Goal: Task Accomplishment & Management: Use online tool/utility

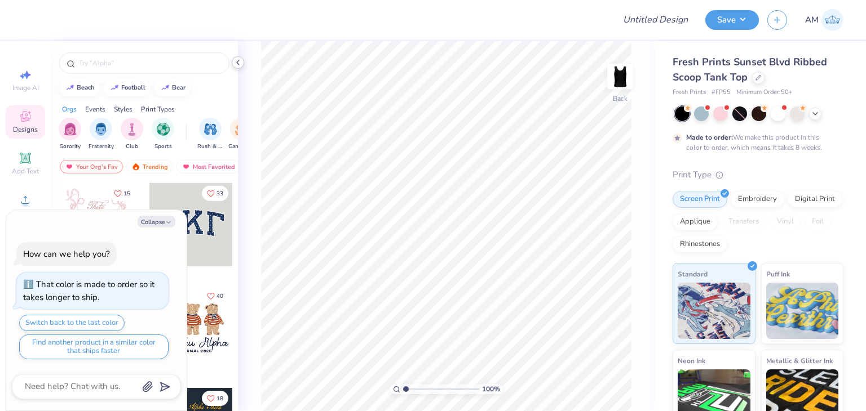
click at [237, 61] on icon at bounding box center [237, 62] width 9 height 9
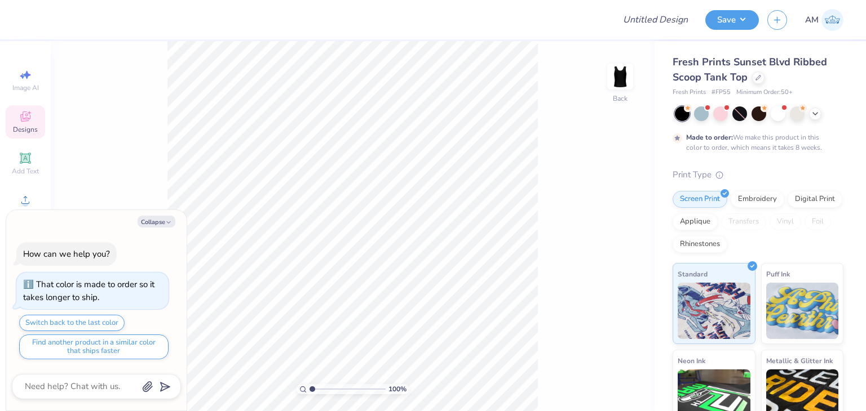
click at [808, 114] on div at bounding box center [759, 114] width 169 height 15
click at [813, 114] on icon at bounding box center [815, 112] width 9 height 9
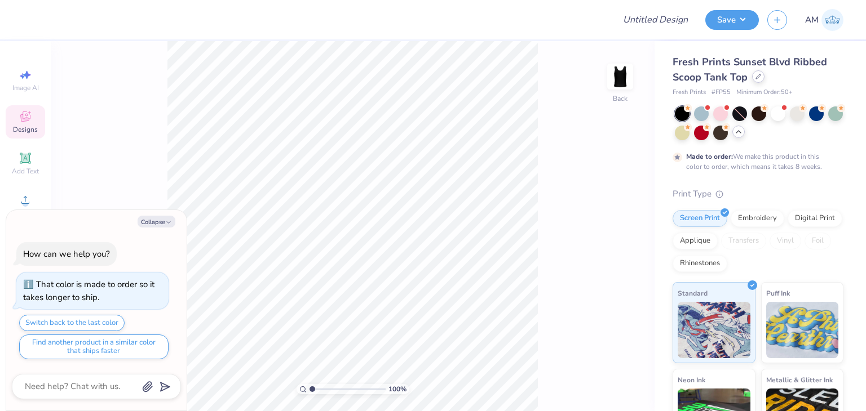
click at [755, 78] on icon at bounding box center [758, 77] width 6 height 6
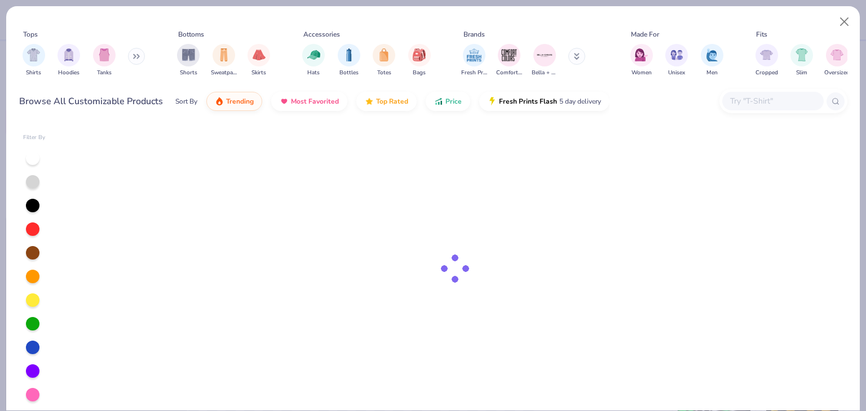
type textarea "x"
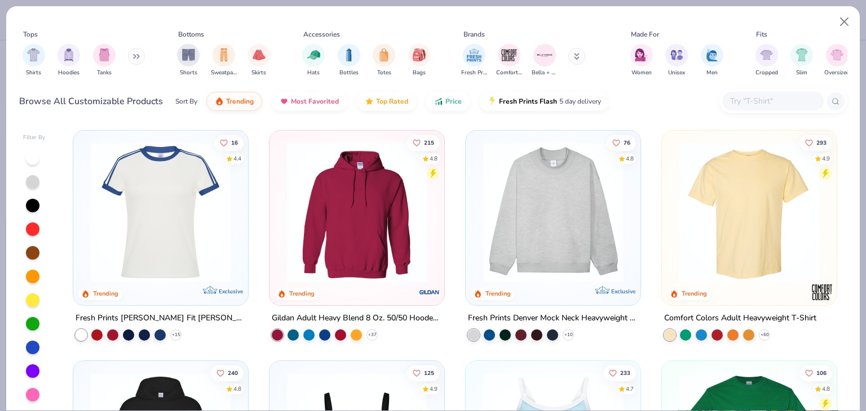
click at [755, 97] on input "text" at bounding box center [772, 101] width 87 height 13
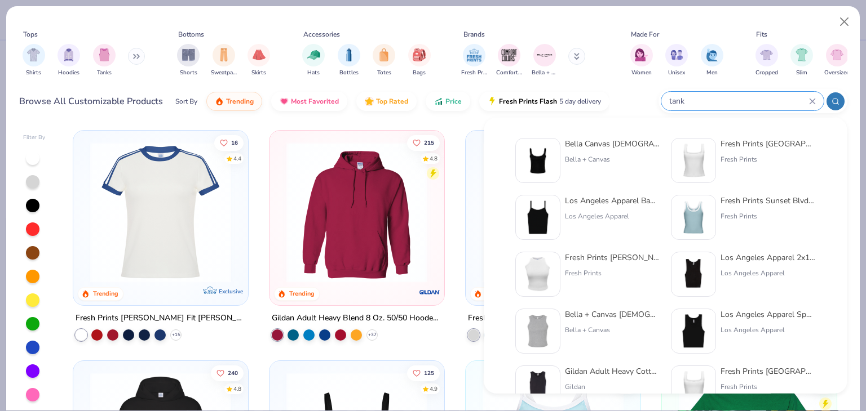
click at [830, 103] on div at bounding box center [835, 101] width 18 height 18
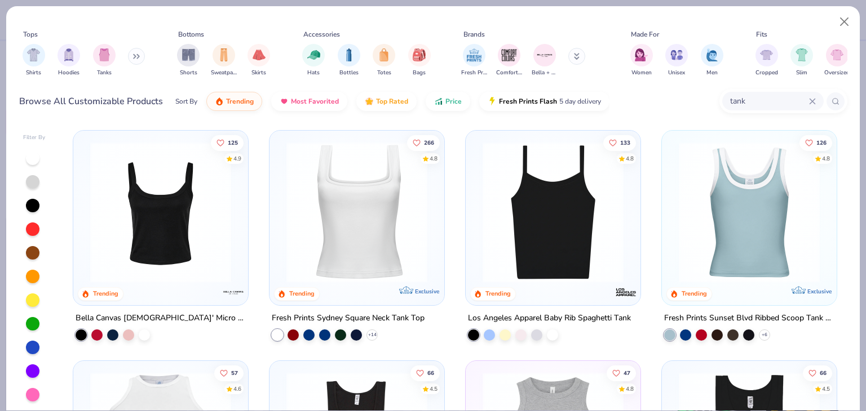
type input "tank"
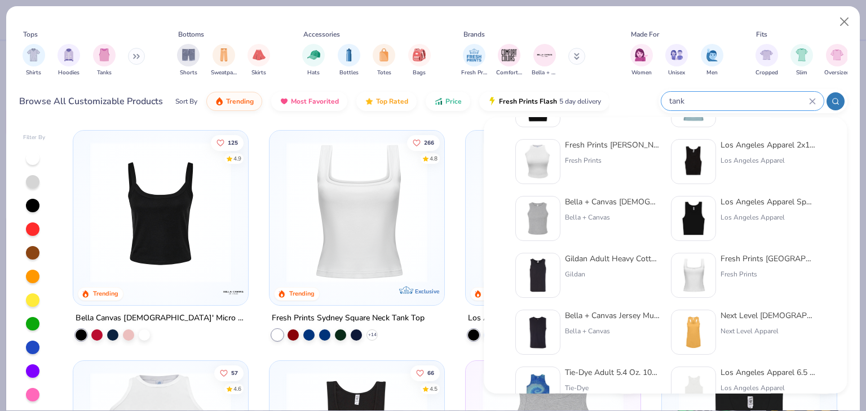
scroll to position [169, 0]
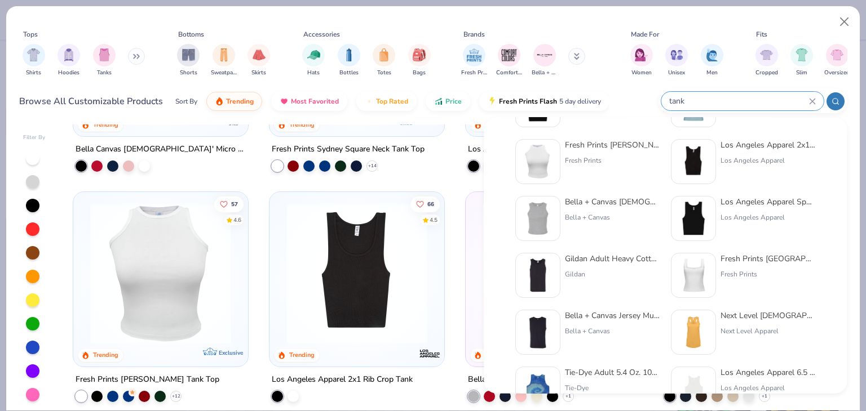
click at [832, 98] on icon at bounding box center [835, 102] width 8 height 8
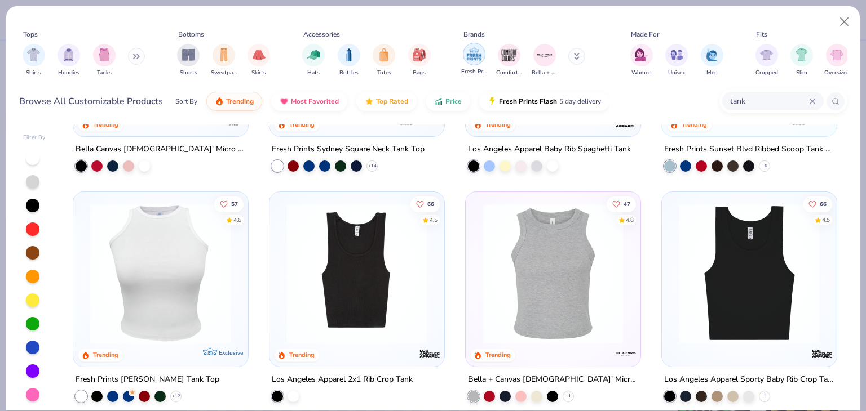
click at [481, 58] on img "filter for Fresh Prints" at bounding box center [474, 54] width 17 height 17
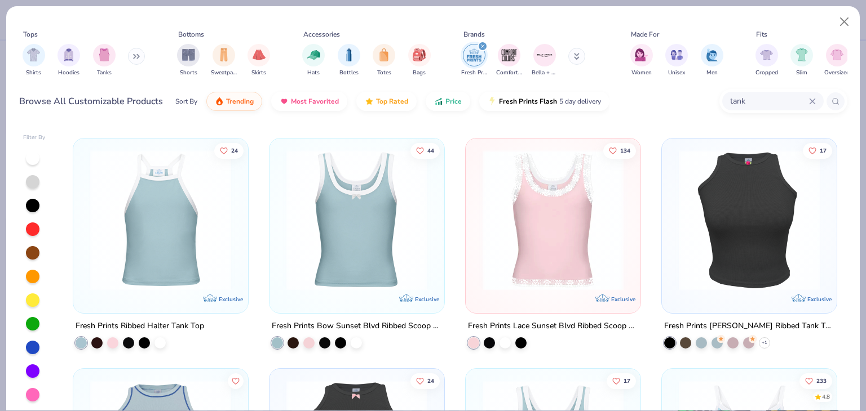
scroll to position [225, 0]
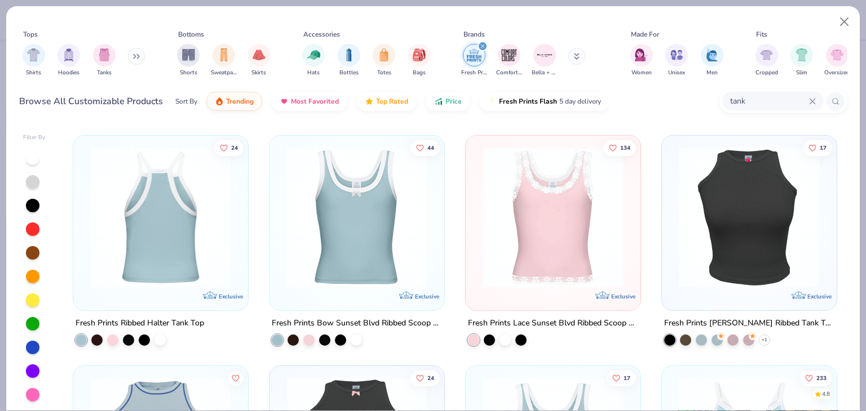
drag, startPoint x: 147, startPoint y: 205, endPoint x: 175, endPoint y: 184, distance: 35.1
click at [85, 184] on img at bounding box center [9, 217] width 152 height 141
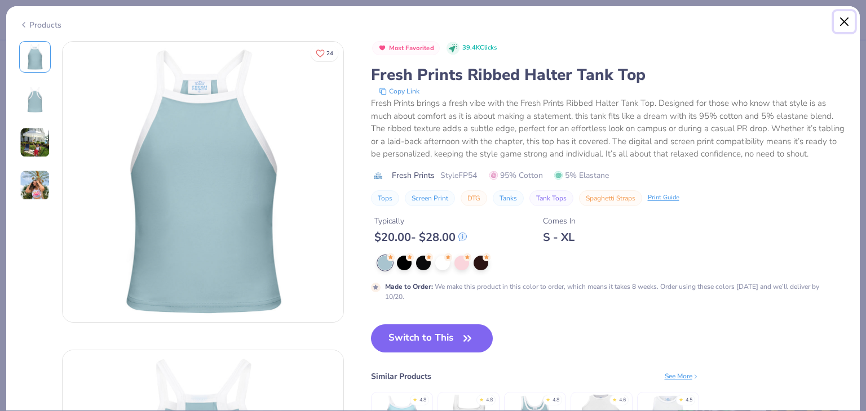
click at [846, 17] on button "Close" at bounding box center [844, 21] width 21 height 21
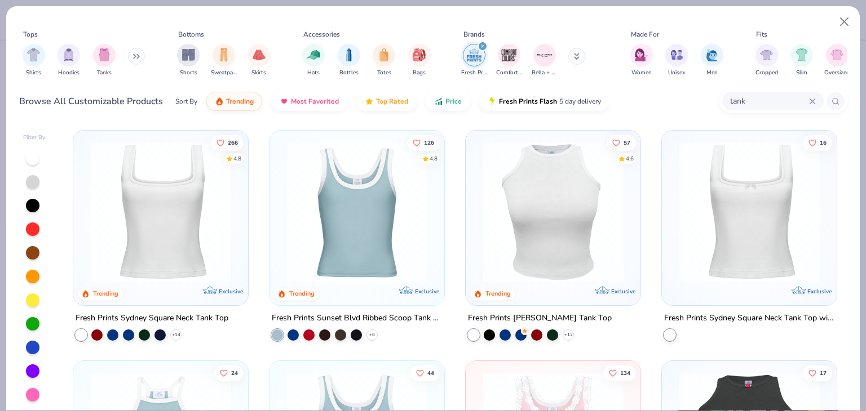
click at [204, 200] on img at bounding box center [161, 212] width 152 height 141
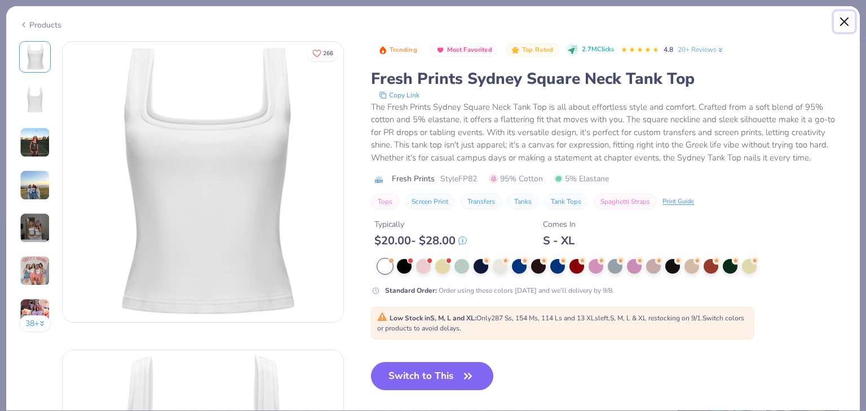
click at [840, 28] on button "Close" at bounding box center [844, 21] width 21 height 21
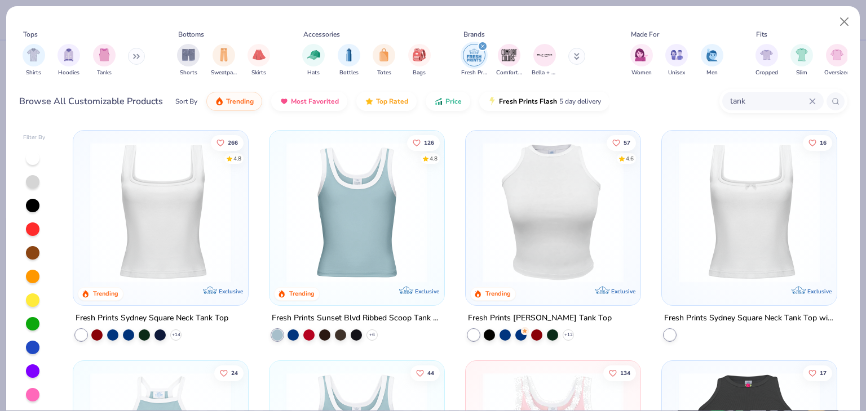
click at [358, 237] on img at bounding box center [357, 212] width 152 height 141
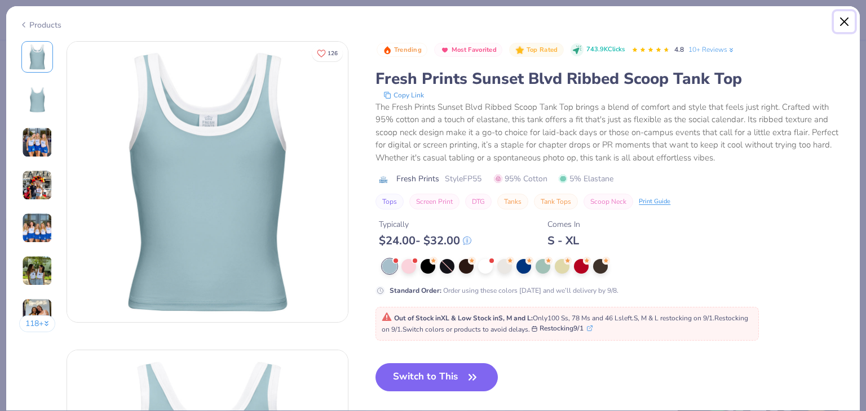
click at [842, 21] on button "Close" at bounding box center [844, 21] width 21 height 21
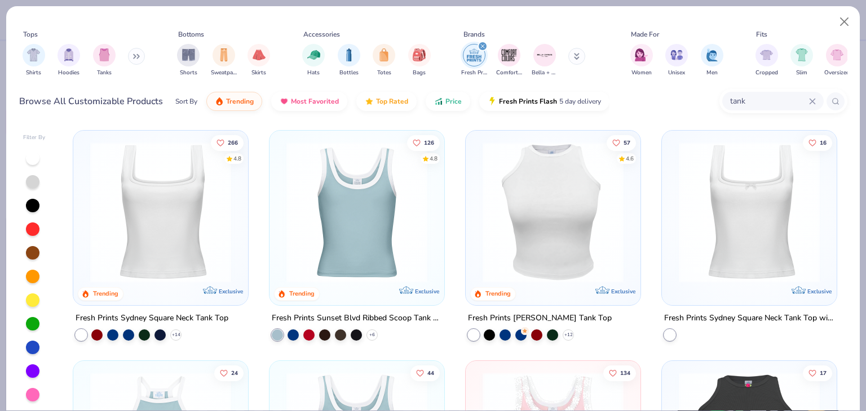
click at [361, 219] on img at bounding box center [357, 212] width 152 height 141
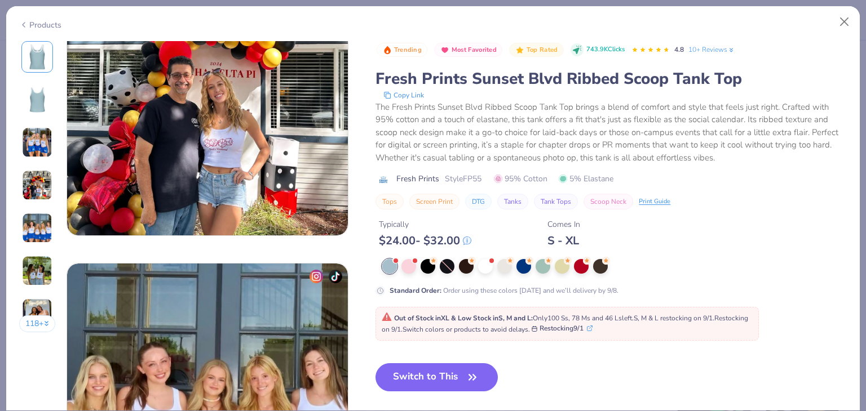
scroll to position [1015, 0]
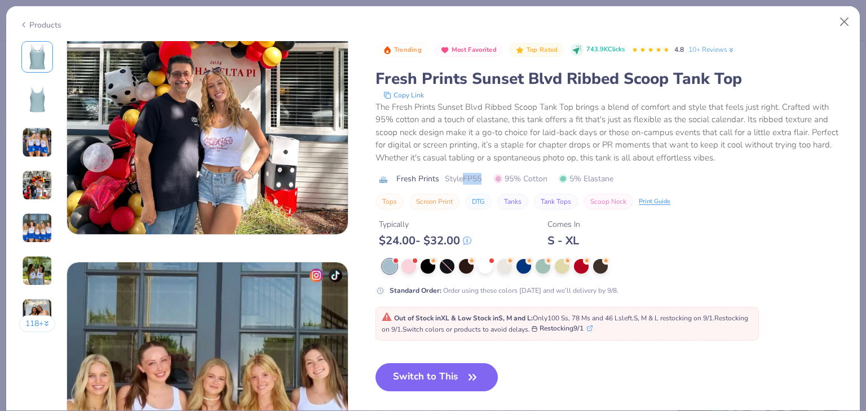
drag, startPoint x: 484, startPoint y: 178, endPoint x: 464, endPoint y: 172, distance: 20.4
click at [464, 173] on div "Fresh Prints Style FP55 95% Cotton 5% Elastane" at bounding box center [610, 179] width 471 height 12
copy span "FP55"
type textarea "x"
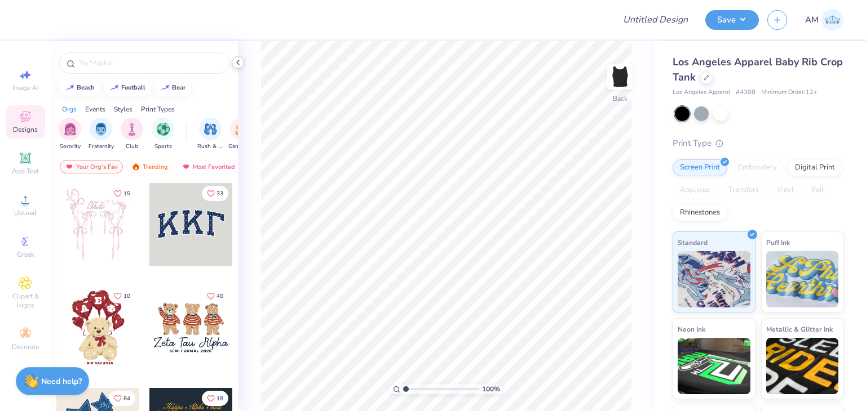
click at [239, 63] on icon at bounding box center [237, 62] width 9 height 9
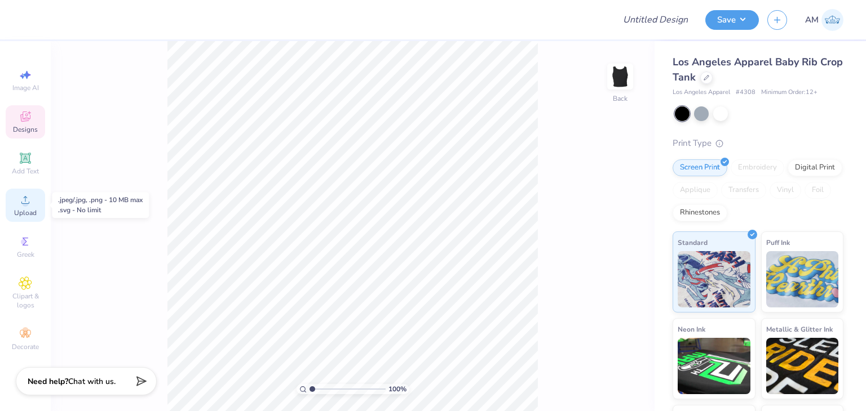
click at [25, 210] on span "Upload" at bounding box center [25, 213] width 23 height 9
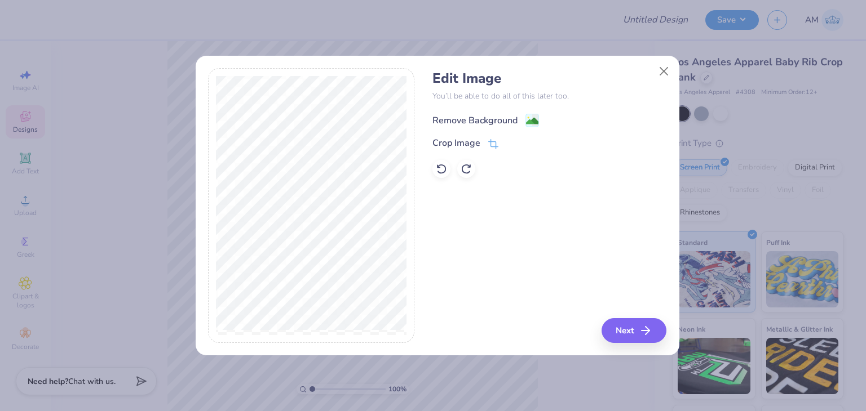
click at [473, 120] on div "Remove Background" at bounding box center [474, 121] width 85 height 14
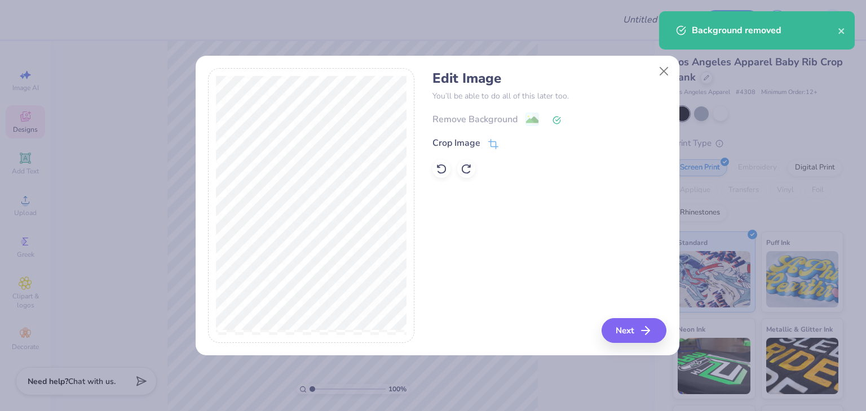
click at [621, 348] on div "Edit Image You’ll be able to do all of this later too. Remove Background Crop I…" at bounding box center [438, 211] width 484 height 287
click at [618, 339] on button "Next" at bounding box center [635, 330] width 65 height 25
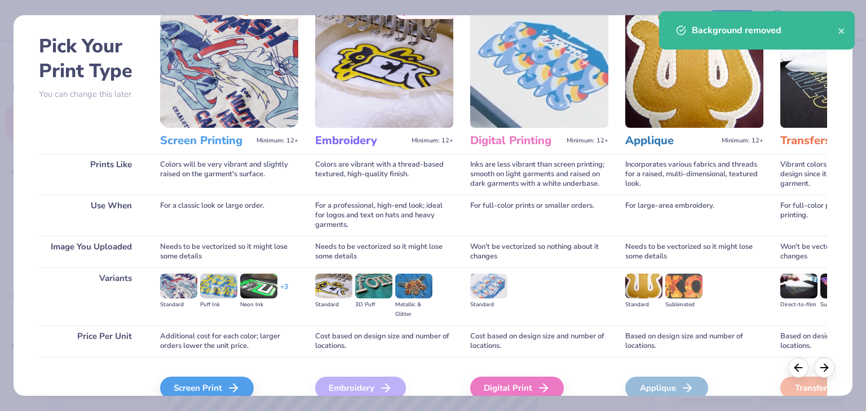
scroll to position [94, 0]
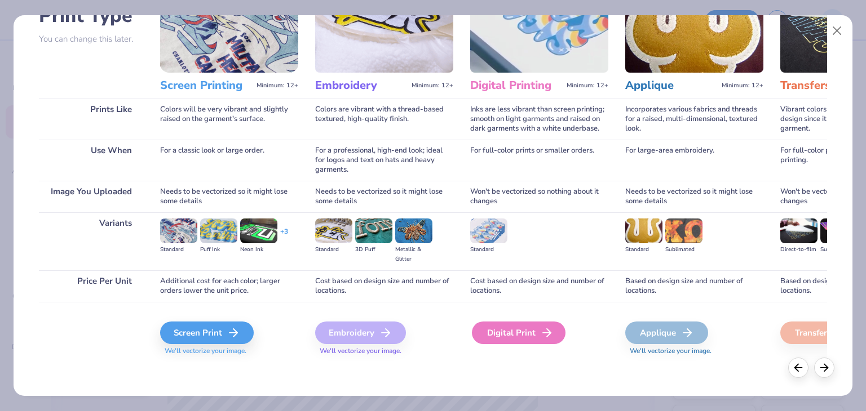
click at [523, 332] on div "Digital Print" at bounding box center [519, 333] width 94 height 23
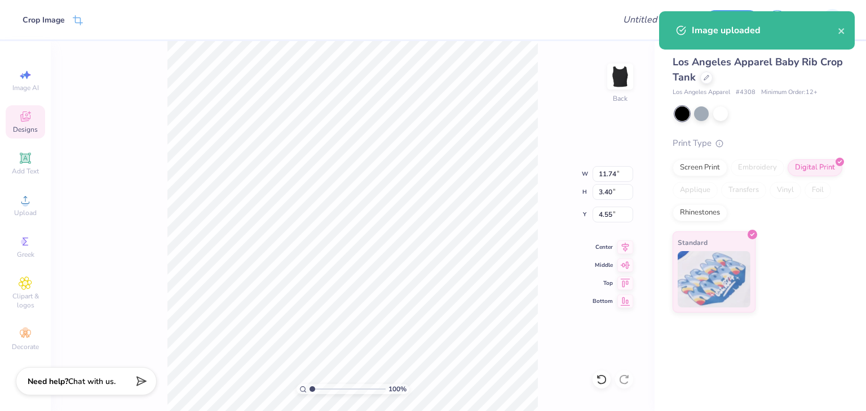
type input "4.96"
type input "1.44"
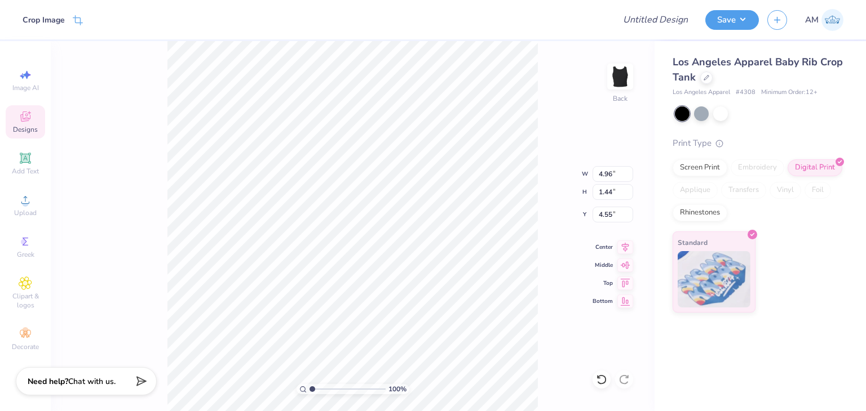
type input "2.52"
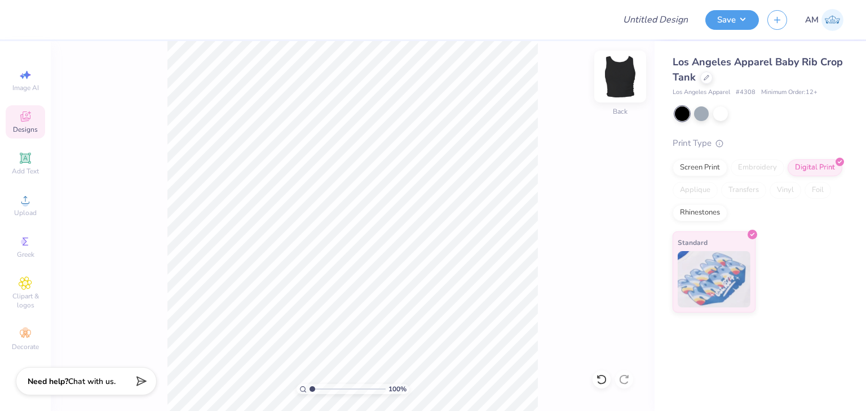
click at [611, 76] on img at bounding box center [619, 76] width 45 height 45
click at [23, 207] on div "Upload" at bounding box center [25, 205] width 39 height 33
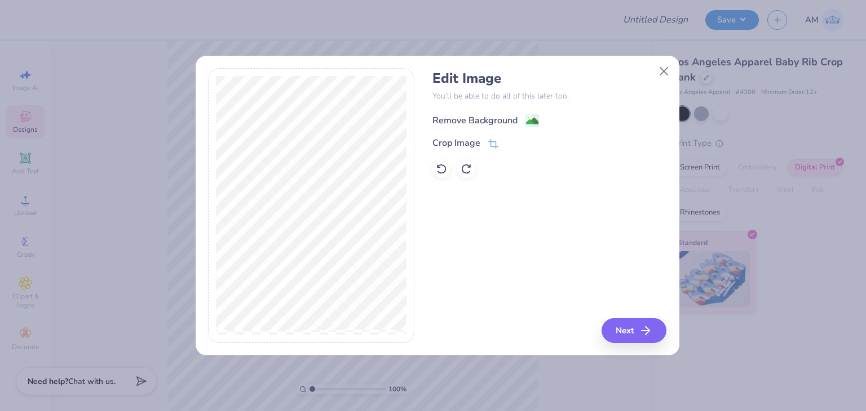
click at [442, 119] on div "Remove Background" at bounding box center [474, 121] width 85 height 14
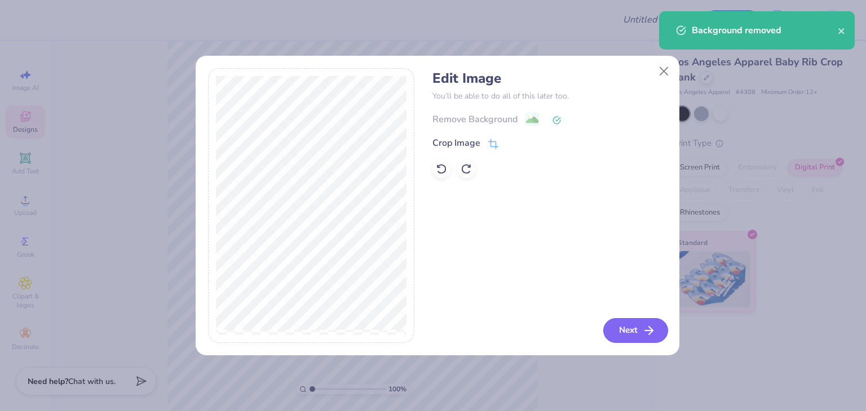
drag, startPoint x: 644, startPoint y: 349, endPoint x: 634, endPoint y: 331, distance: 20.2
click at [644, 348] on div "Edit Image You’ll be able to do all of this later too. Remove Background Crop I…" at bounding box center [438, 211] width 484 height 287
click at [634, 331] on button "Next" at bounding box center [635, 330] width 65 height 25
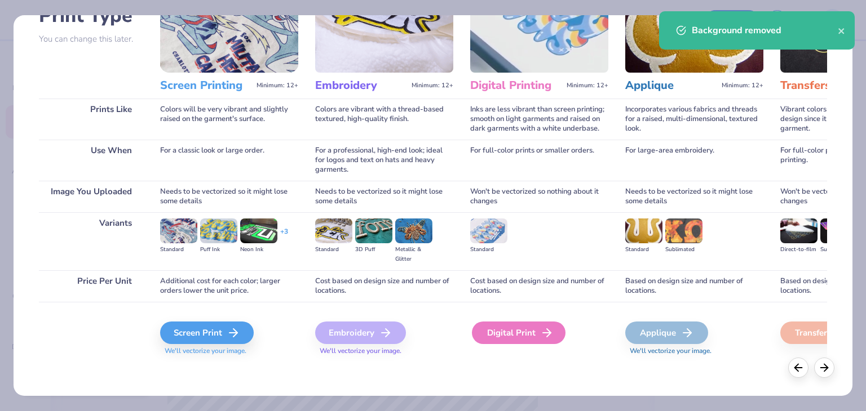
click at [488, 327] on div "Digital Print" at bounding box center [519, 333] width 94 height 23
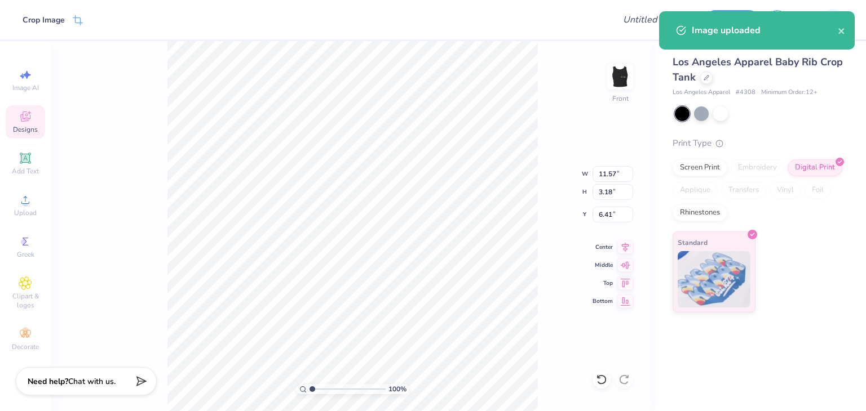
type input "9.81"
type input "2.70"
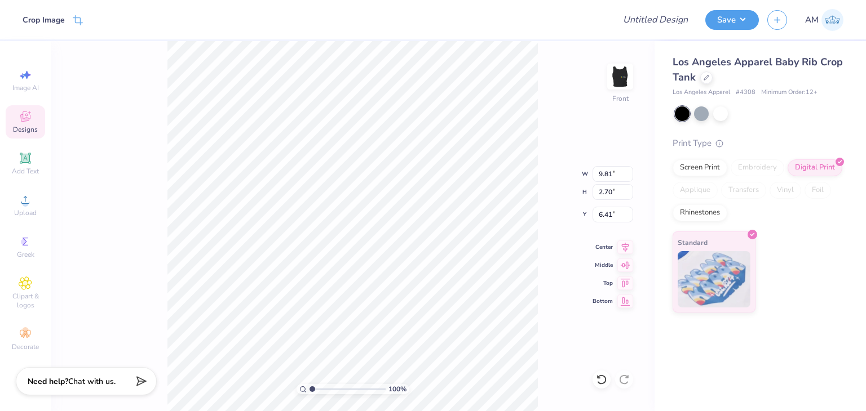
type input "3.00"
click at [753, 17] on button "Save" at bounding box center [732, 18] width 54 height 20
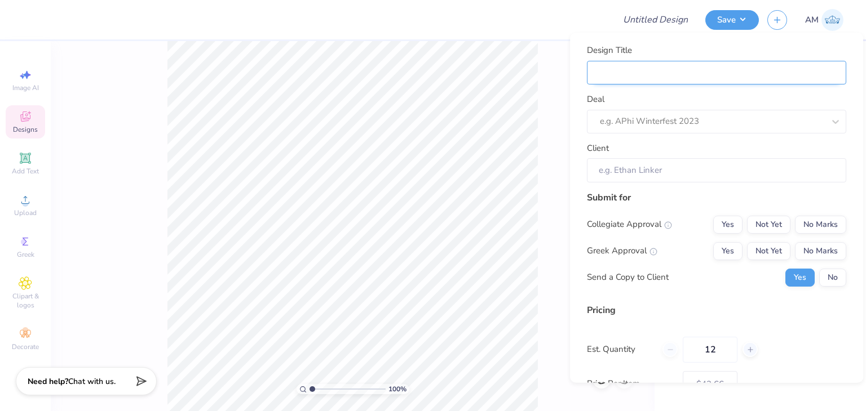
click at [728, 64] on input "Design Title" at bounding box center [716, 73] width 259 height 24
type input "D"
type input "Dr"
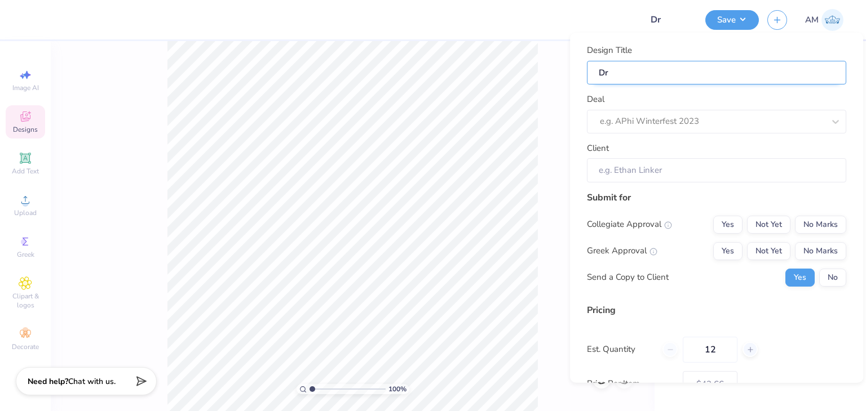
type input "Dra"
type input "Drak"
type input "Drake"
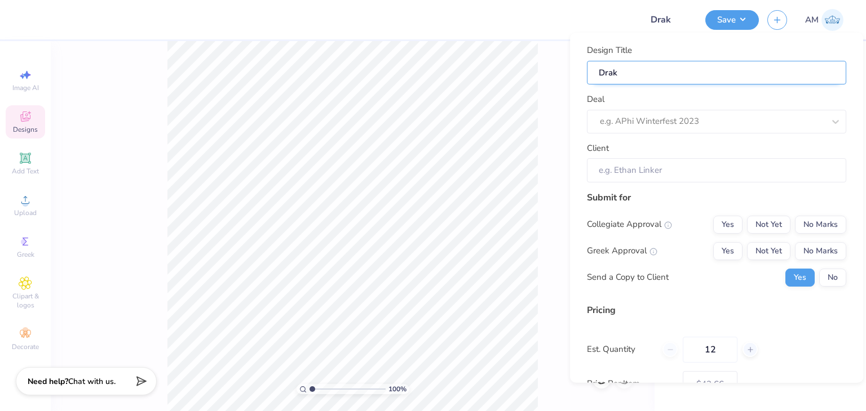
type input "Drake"
type input "Drakes"
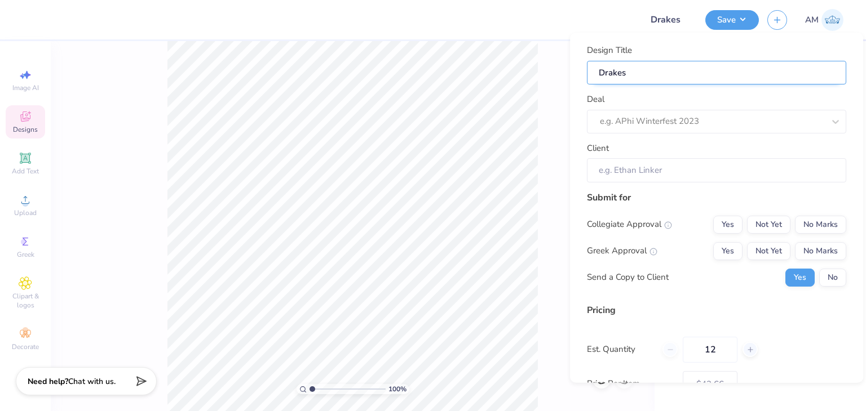
type input "Drakes"
type input "Drake"
type input "Drak"
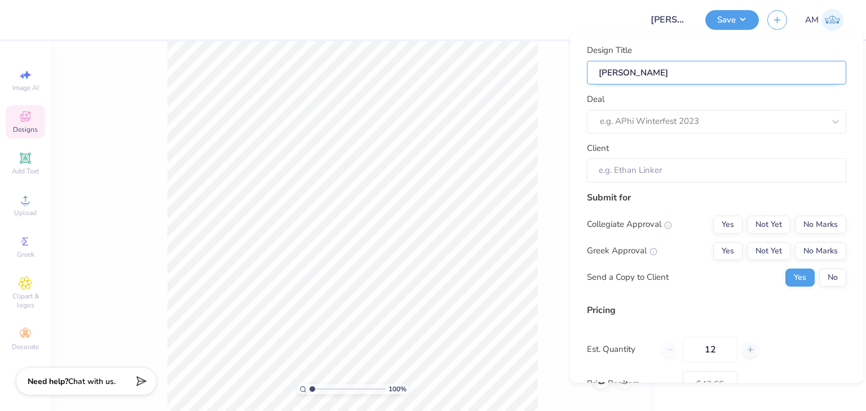
type input "Drak"
type input "Dra"
type input "Dr"
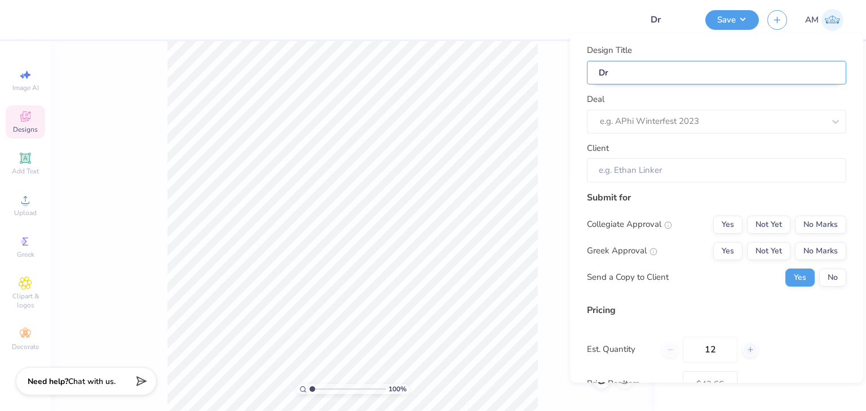
type input "D"
type input "C"
type input "Cr"
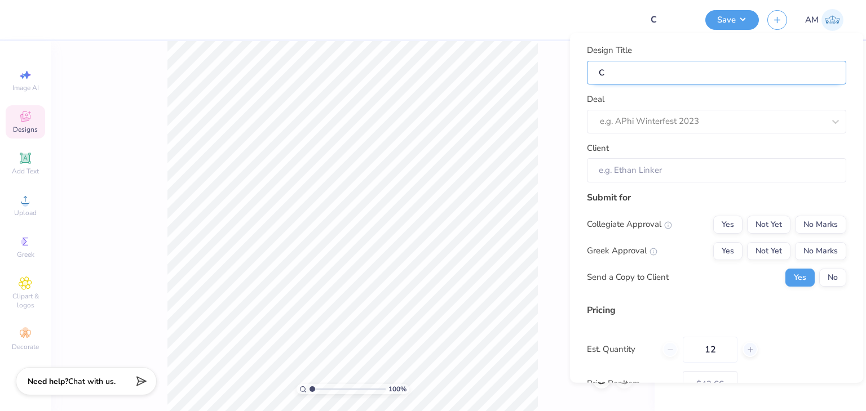
type input "Cr"
type input "Cre"
type input "Crew"
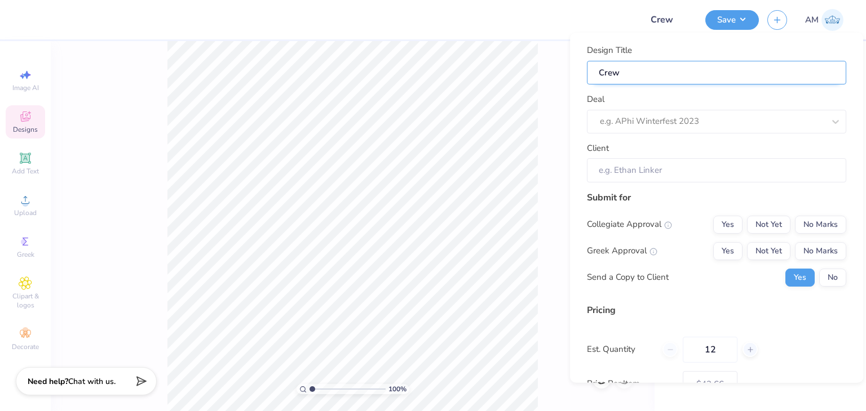
type input "Crew"
type input "Crew r"
type input "Crew ra"
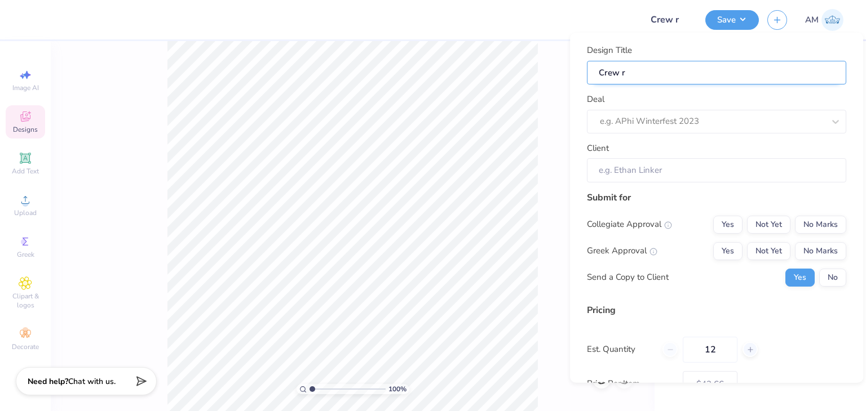
type input "Crew ra"
type input "Crew rab"
type input "Crew rabj"
type input "Crew rabjk"
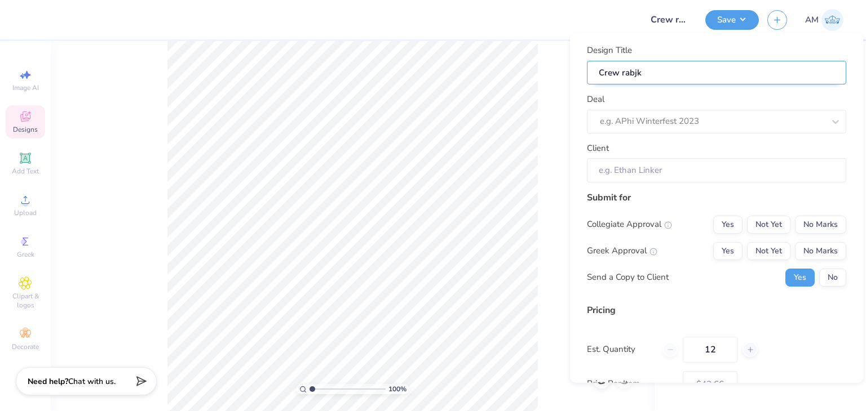
type input "Crew rabj"
type input "Crew rab"
type input "Crew ra"
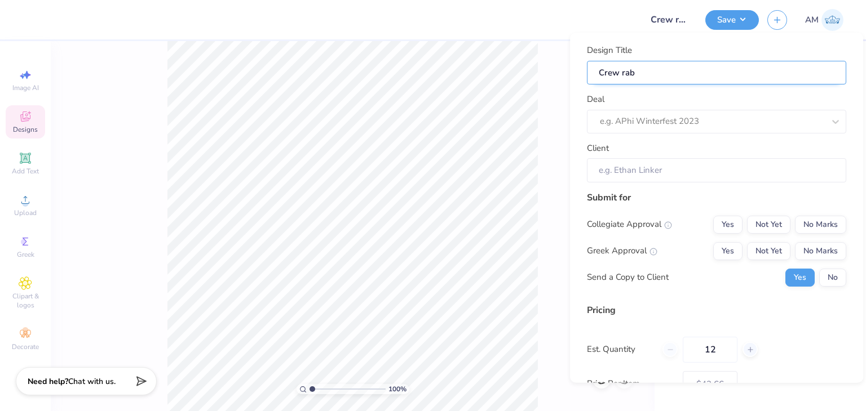
type input "Crew ra"
type input "Crew r"
type input "Crew"
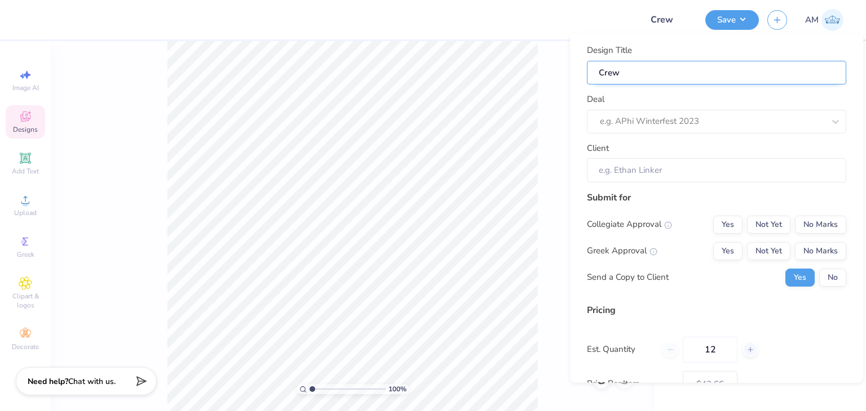
type input "Crew t"
type input "Crew ta"
type input "Crew tan"
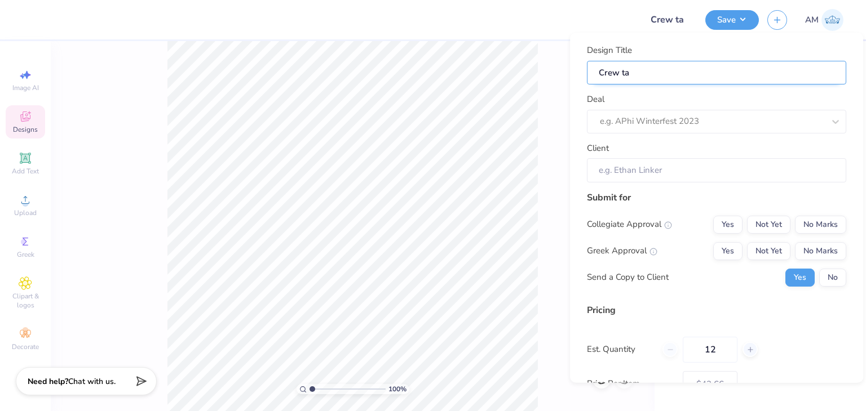
type input "Crew tan"
type input "Crew tank"
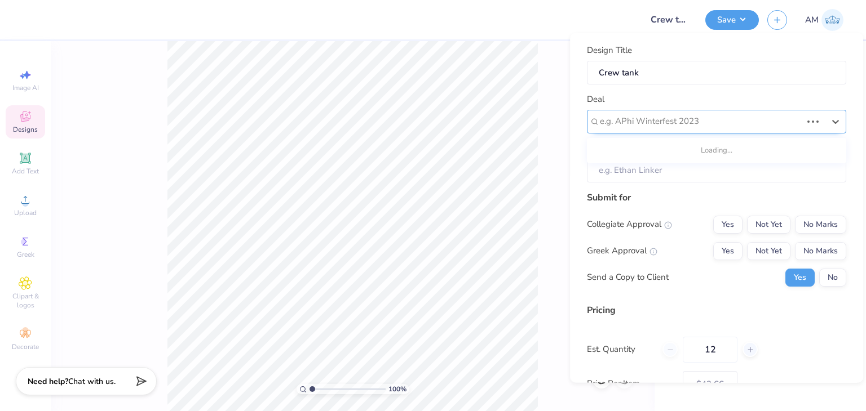
click at [726, 114] on div at bounding box center [701, 121] width 202 height 15
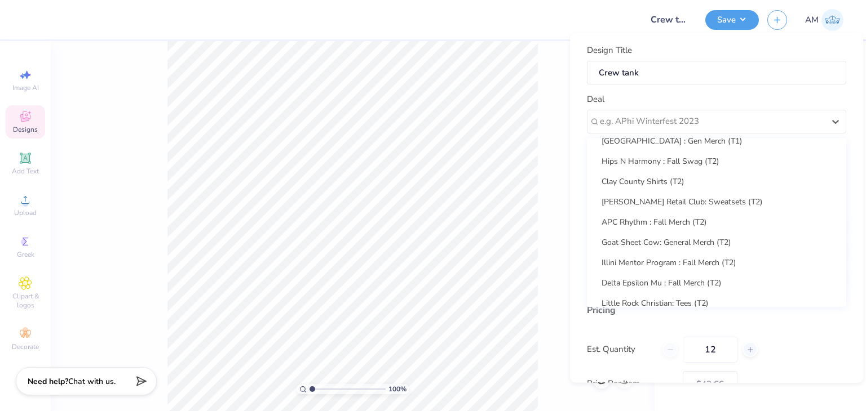
scroll to position [0, 0]
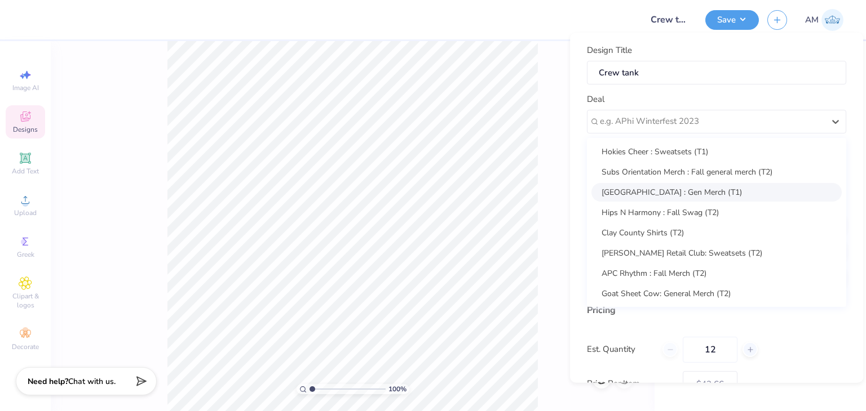
click at [690, 191] on div "Drakes Creek Marina : Gen Merch (T1)" at bounding box center [716, 192] width 250 height 19
type input "Rylee Ness"
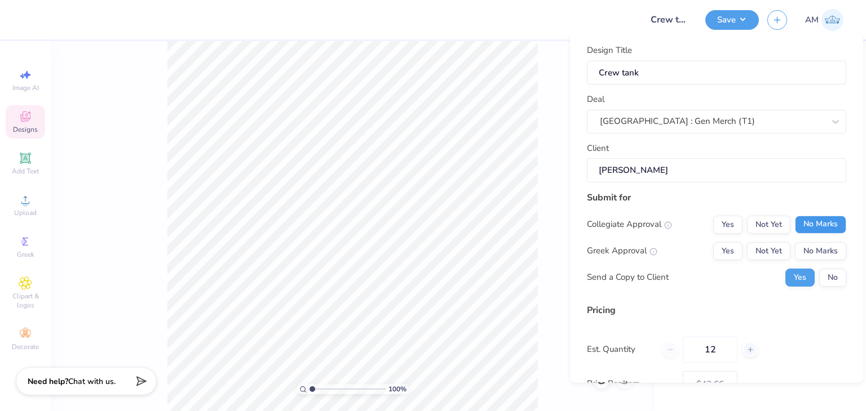
click at [808, 225] on button "No Marks" at bounding box center [820, 225] width 51 height 18
click at [813, 249] on button "No Marks" at bounding box center [820, 251] width 51 height 18
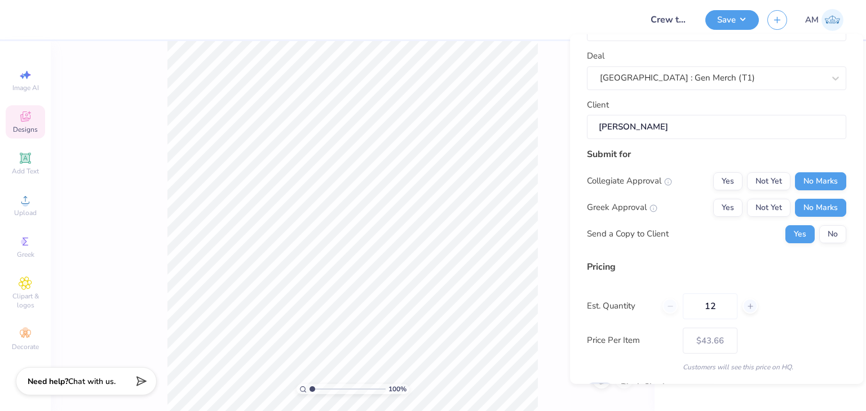
scroll to position [103, 0]
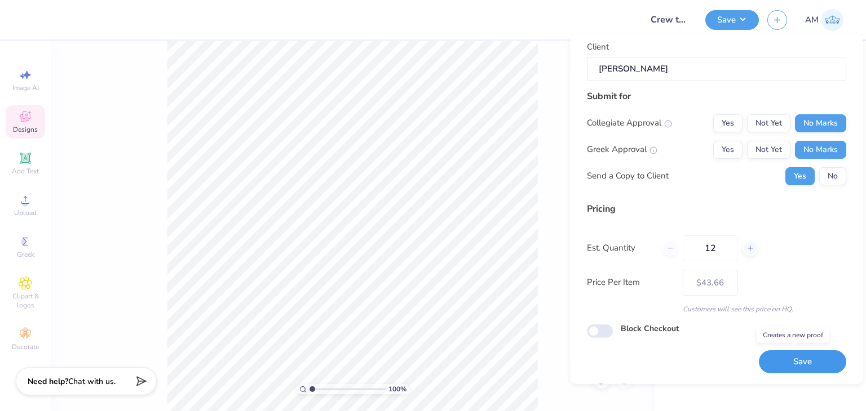
click at [811, 361] on button "Save" at bounding box center [802, 362] width 87 height 23
type input "– –"
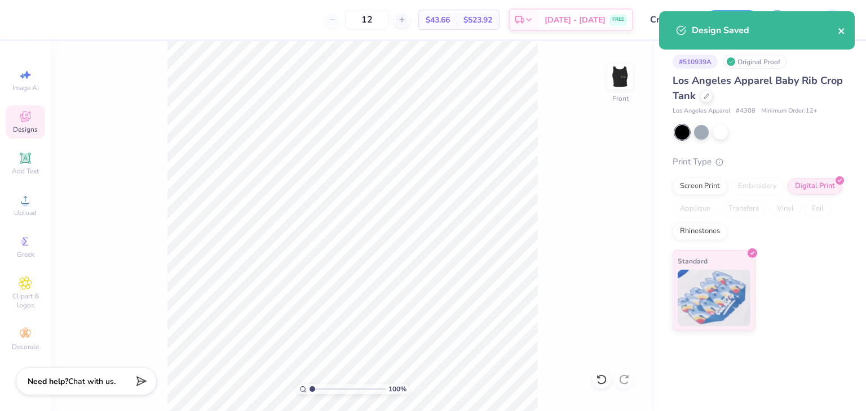
click at [842, 32] on icon "close" at bounding box center [841, 31] width 6 height 6
